Goal: Find specific page/section: Find specific page/section

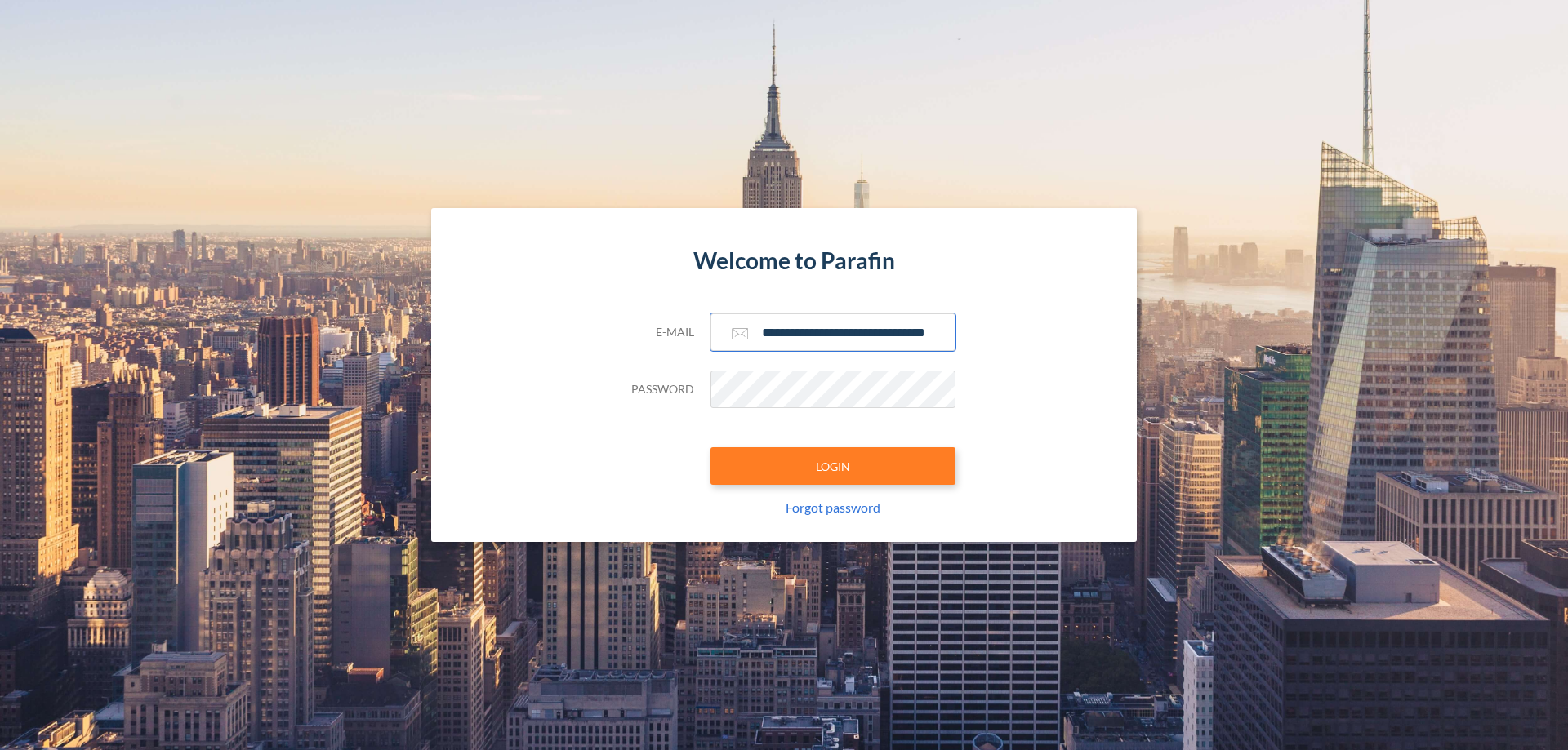
type input "**********"
click at [833, 466] on button "LOGIN" at bounding box center [833, 466] width 245 height 38
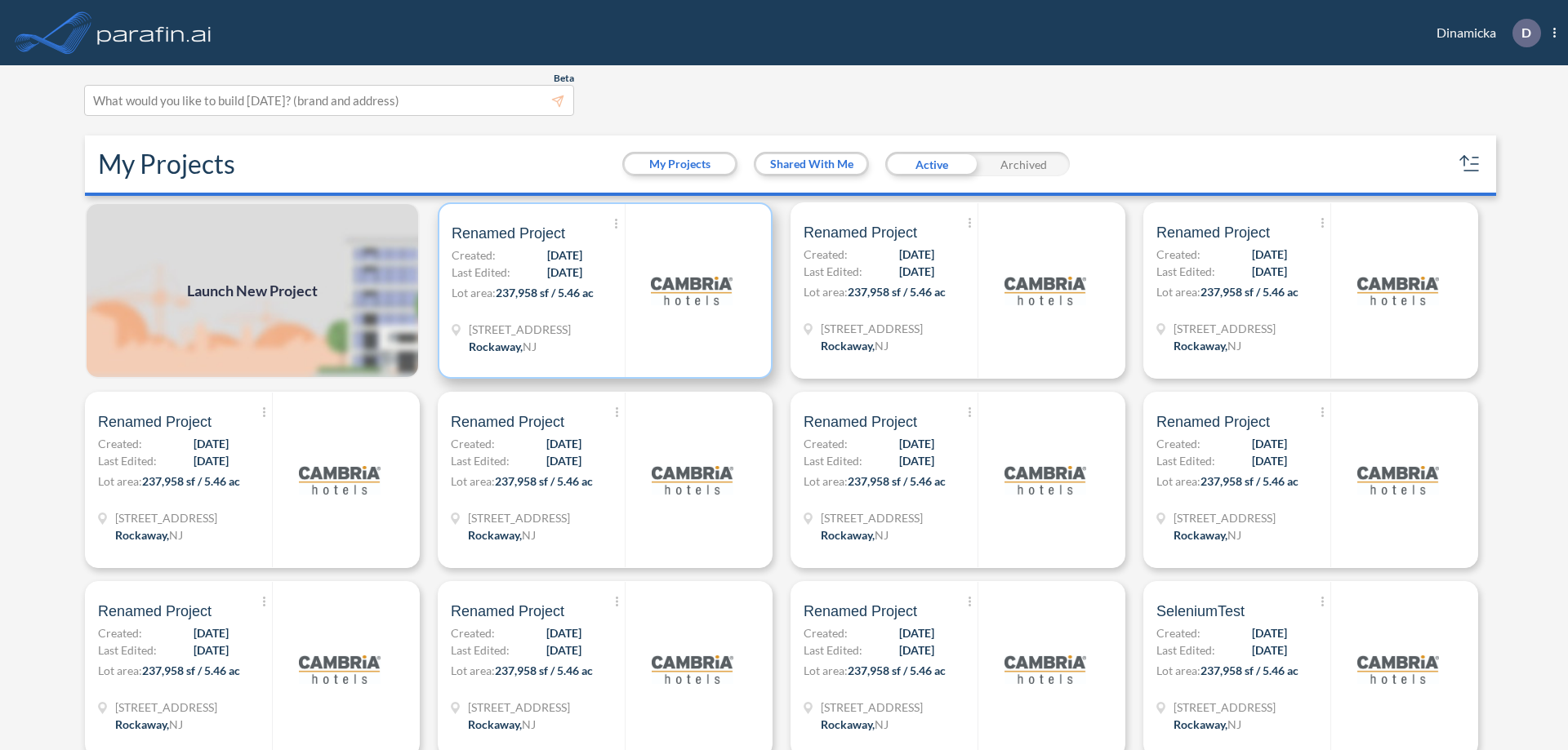
scroll to position [4, 0]
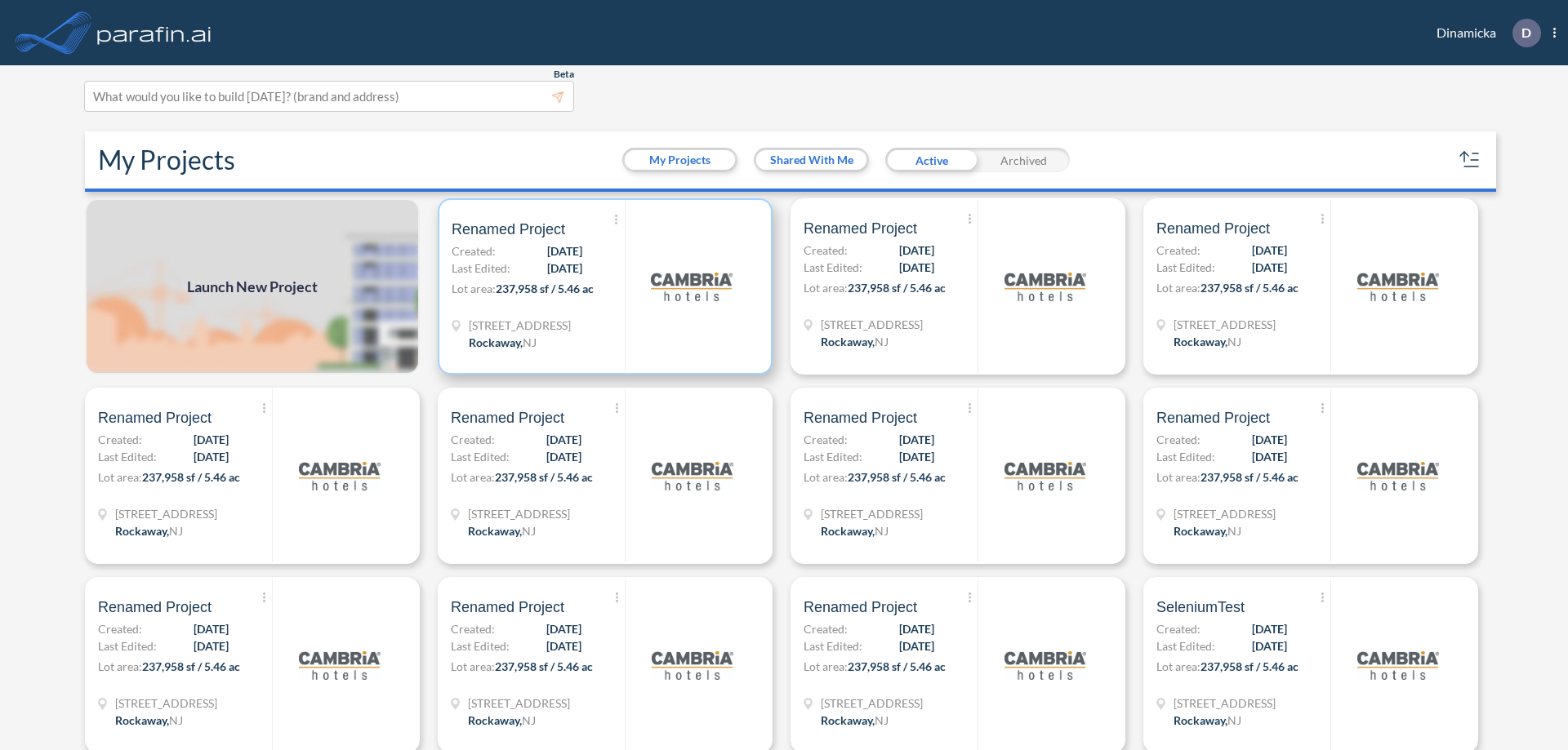
click at [602, 286] on p "Lot area: 237,958 sf / 5.46 ac" at bounding box center [537, 292] width 173 height 23
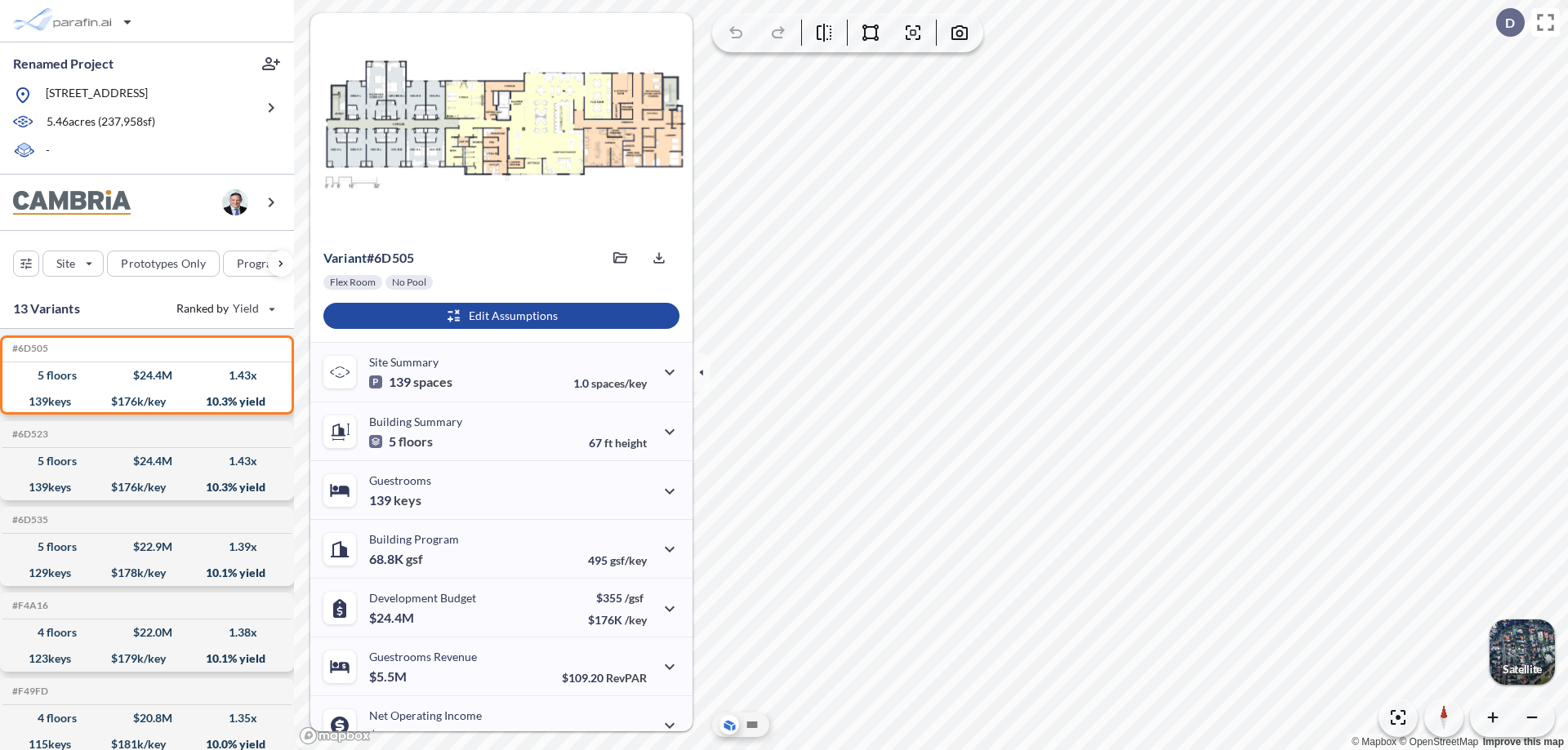
scroll to position [82, 0]
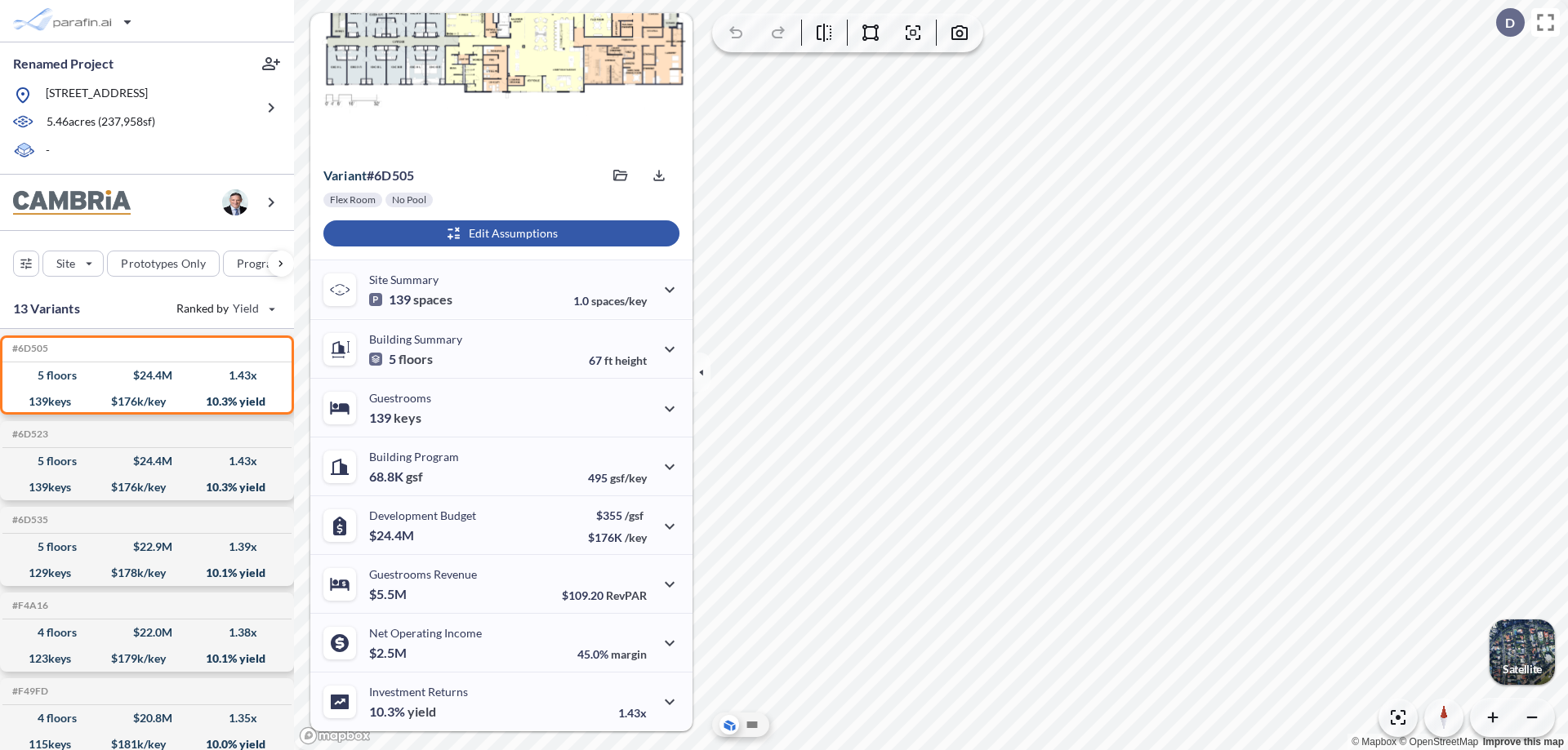
click at [499, 234] on div "button" at bounding box center [501, 233] width 356 height 26
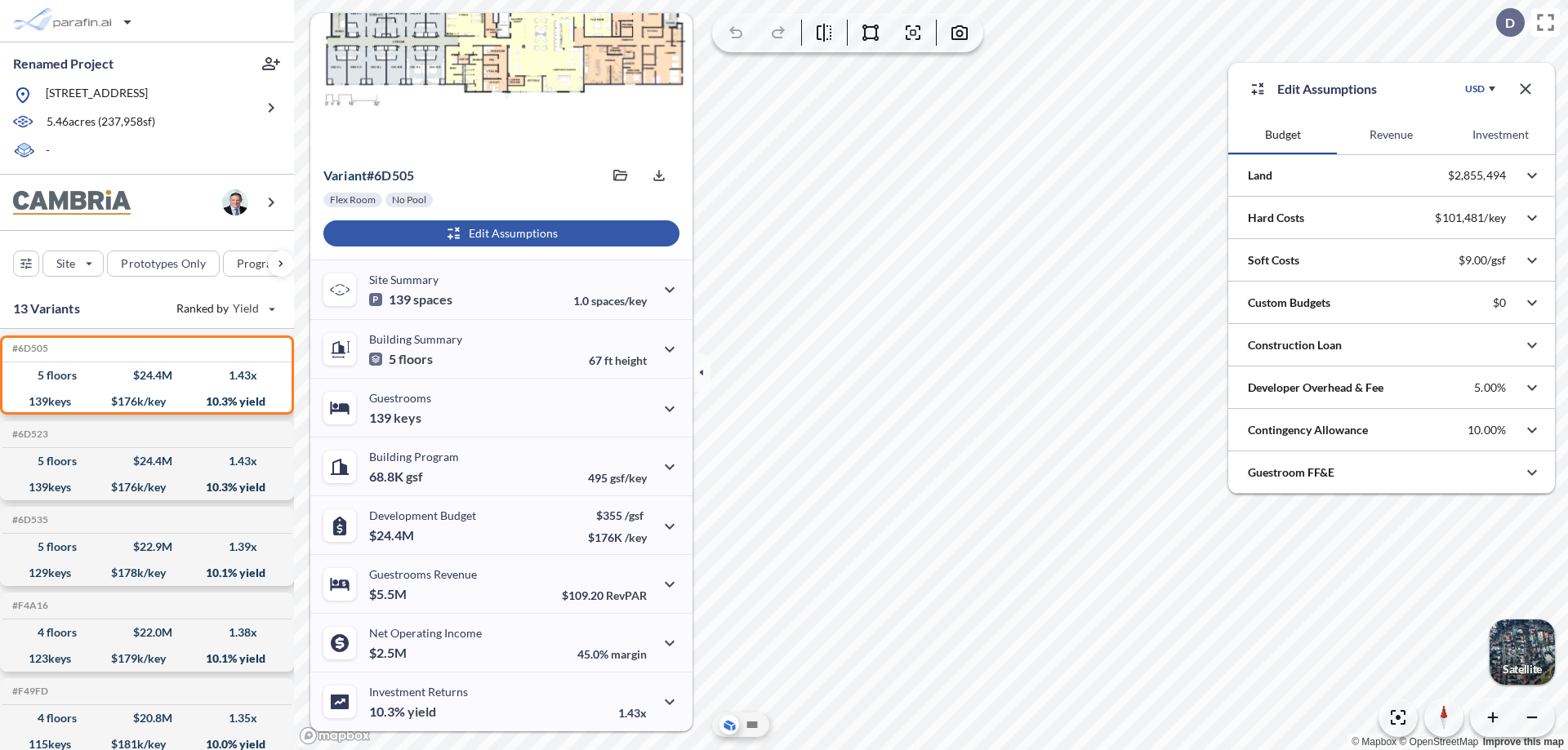
click at [1391, 134] on button "Revenue" at bounding box center [1391, 135] width 108 height 39
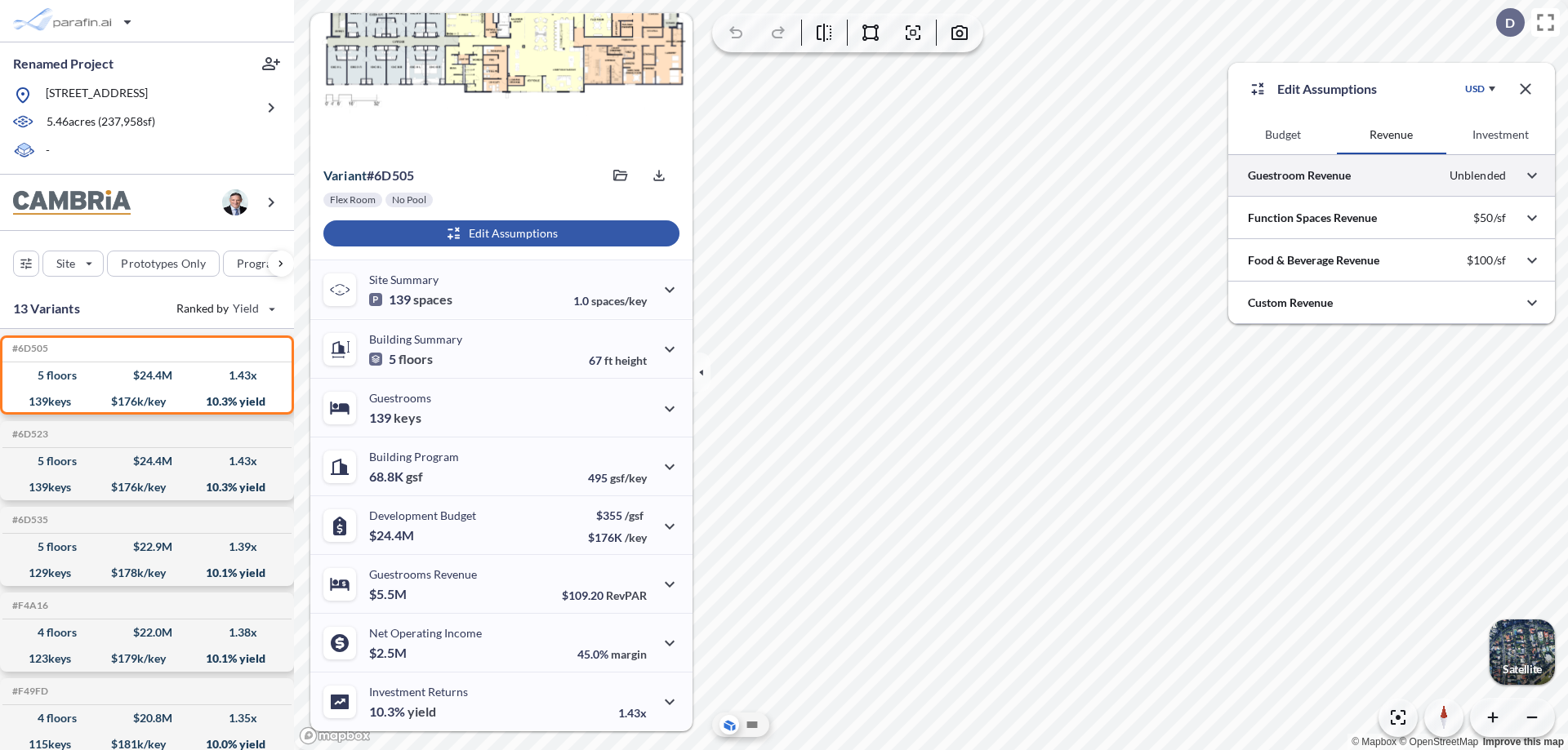
click at [1392, 175] on div at bounding box center [1391, 175] width 327 height 42
